Goal: Information Seeking & Learning: Find contact information

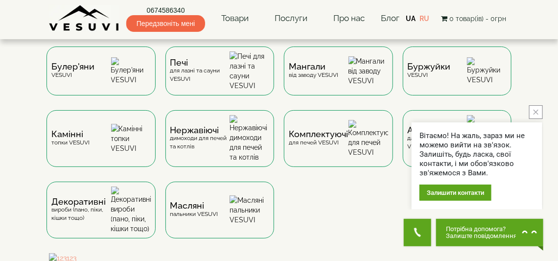
click at [537, 114] on icon "close button" at bounding box center [535, 112] width 5 height 5
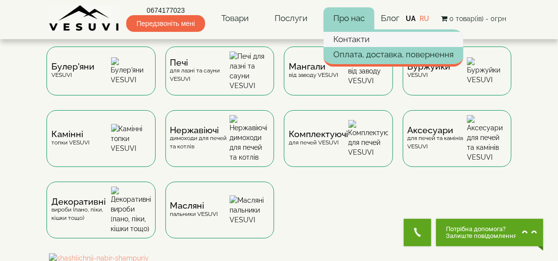
click at [349, 45] on link "Контакти" at bounding box center [393, 39] width 140 height 15
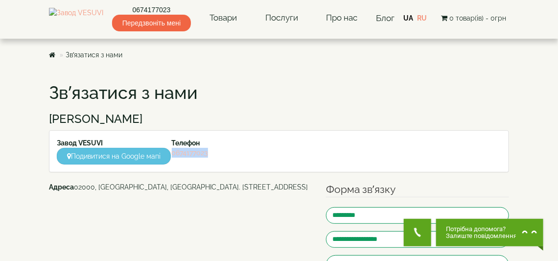
drag, startPoint x: 217, startPoint y: 154, endPoint x: 173, endPoint y: 154, distance: 44.0
click at [173, 154] on div "Телефон 0674177023" at bounding box center [221, 148] width 115 height 20
copy link "0674177023"
click at [416, 102] on h1 "Зв’язатися з нами" at bounding box center [279, 93] width 460 height 20
